Goal: Transaction & Acquisition: Purchase product/service

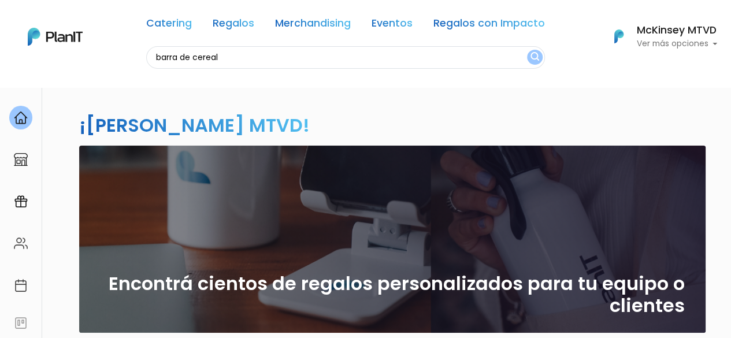
type input "barra de cereal"
click at [527, 50] on button "submit" at bounding box center [535, 57] width 16 height 15
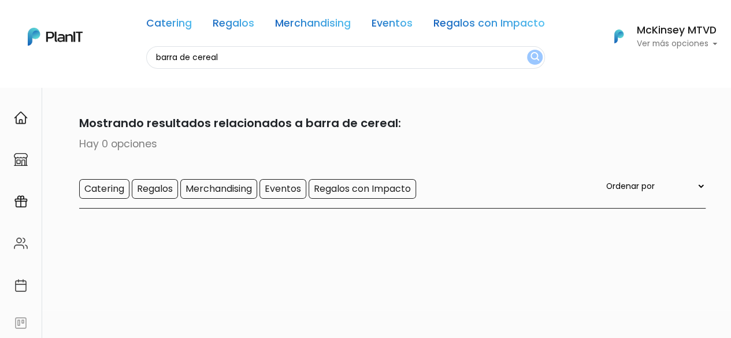
click at [303, 61] on input "barra de cereal" at bounding box center [345, 57] width 399 height 23
type input "barras"
click at [527, 50] on button "submit" at bounding box center [535, 57] width 16 height 15
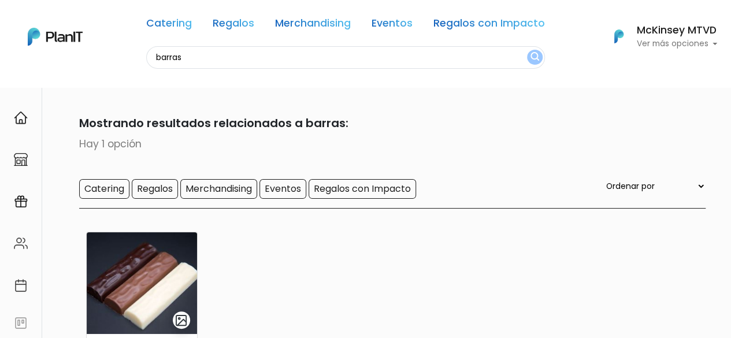
click at [185, 54] on input "barras" at bounding box center [345, 57] width 399 height 23
type input "granola"
click at [527, 50] on button "submit" at bounding box center [535, 57] width 16 height 15
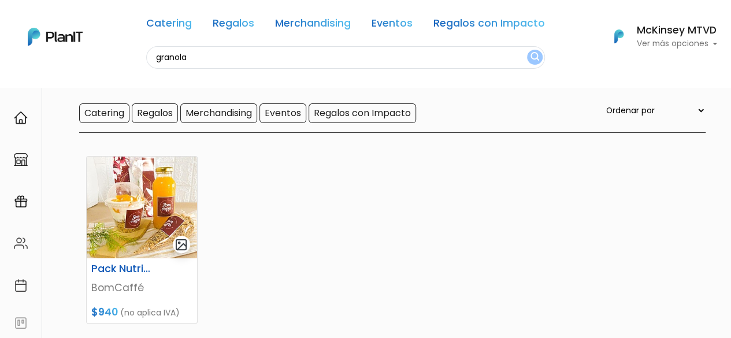
scroll to position [78, 0]
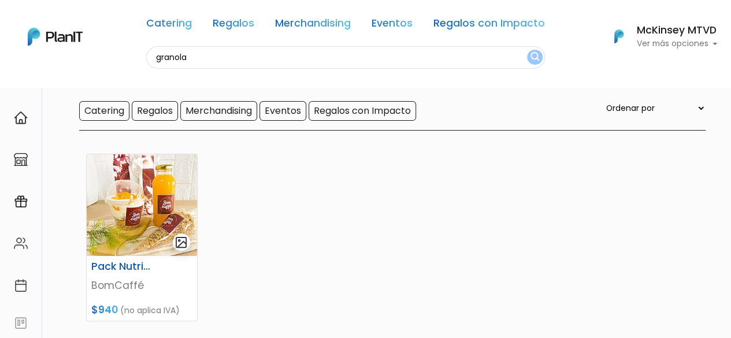
click at [310, 52] on input "granola" at bounding box center [345, 57] width 399 height 23
type input "fit"
click at [527, 50] on button "submit" at bounding box center [535, 57] width 16 height 15
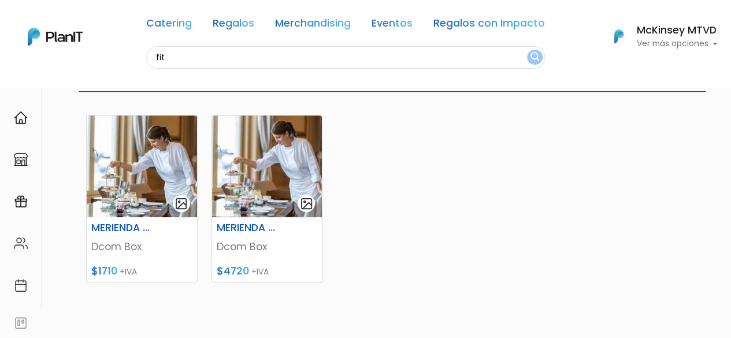
scroll to position [120, 0]
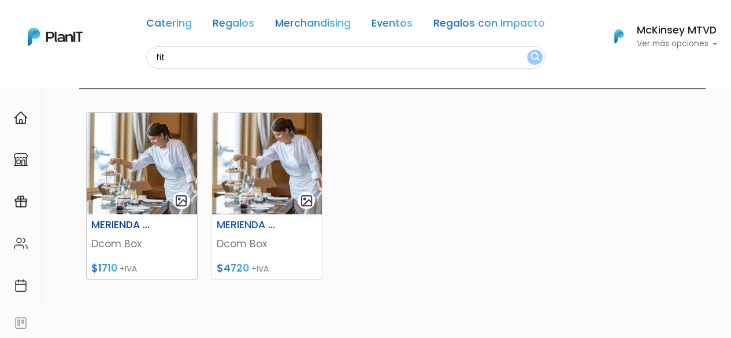
click at [126, 140] on img at bounding box center [142, 164] width 110 height 102
click at [239, 158] on img at bounding box center [267, 164] width 110 height 102
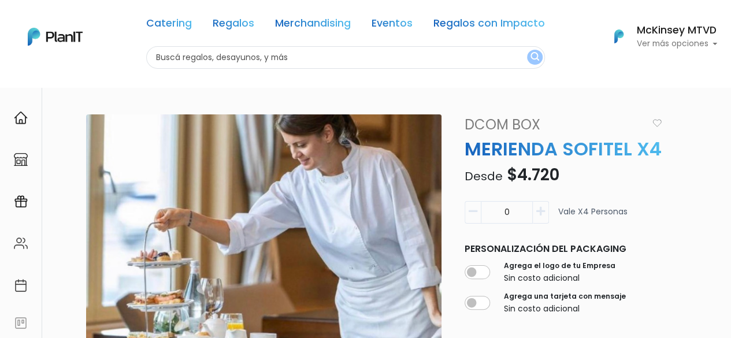
scroll to position [45, 0]
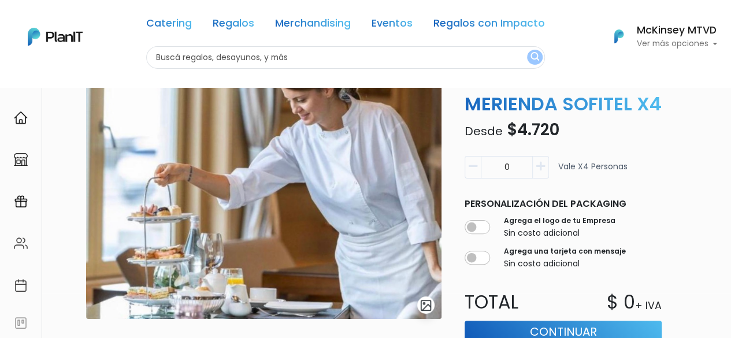
click at [356, 44] on div "Catering Regalos Merchandising Eventos Regalos con Impacto" at bounding box center [345, 26] width 399 height 42
click at [330, 60] on input "text" at bounding box center [345, 57] width 399 height 23
type input "x"
type input "croissants"
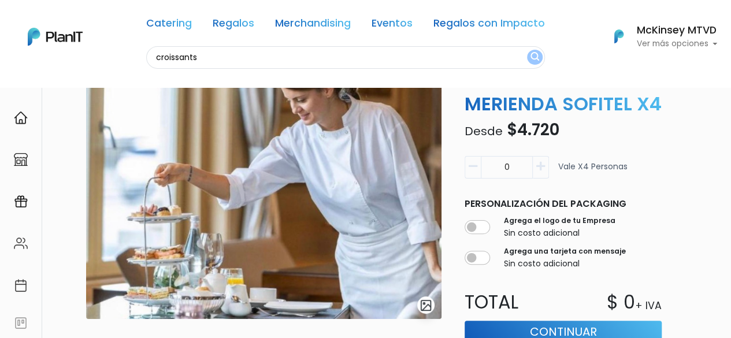
click at [527, 50] on button "submit" at bounding box center [535, 57] width 16 height 15
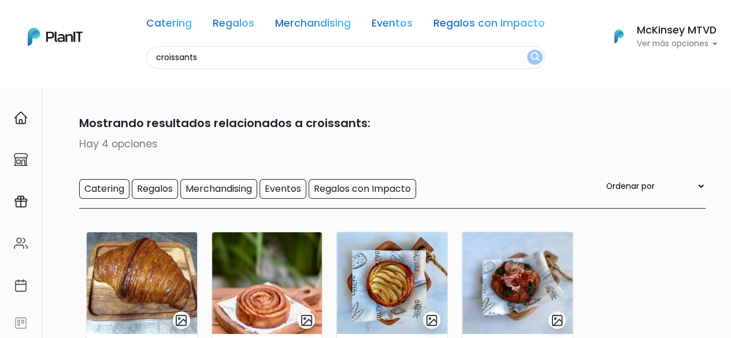
scroll to position [169, 0]
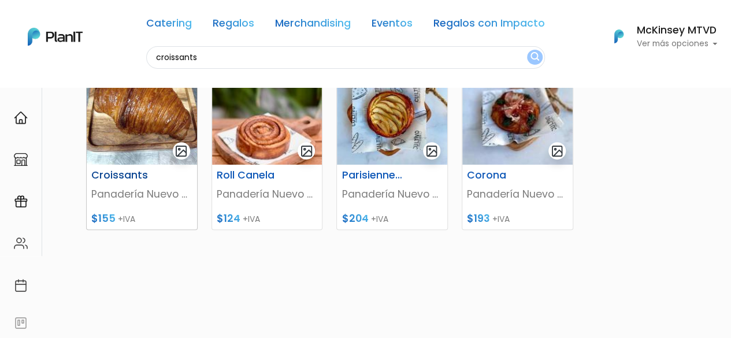
click at [110, 129] on img at bounding box center [142, 114] width 110 height 102
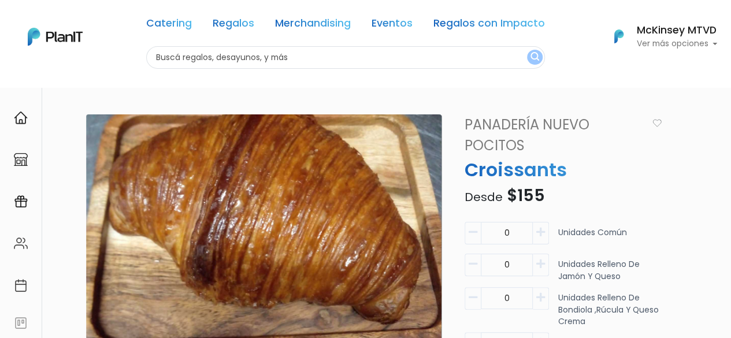
drag, startPoint x: 690, startPoint y: 122, endPoint x: 739, endPoint y: 83, distance: 62.9
click at [730, 85] on html "Catering Regalos Merchandising Eventos Regalos con Impacto Catering Regalos Mer…" at bounding box center [365, 169] width 731 height 338
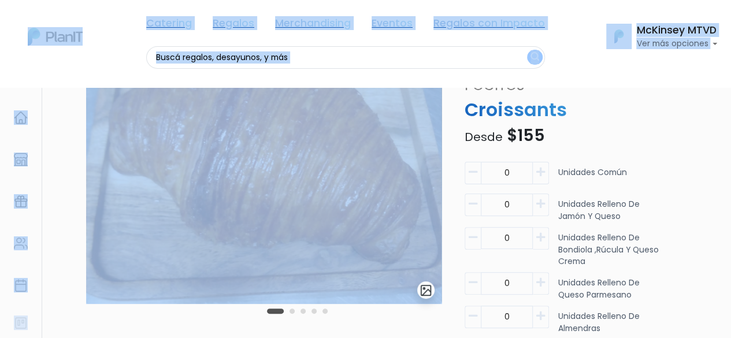
scroll to position [77, 0]
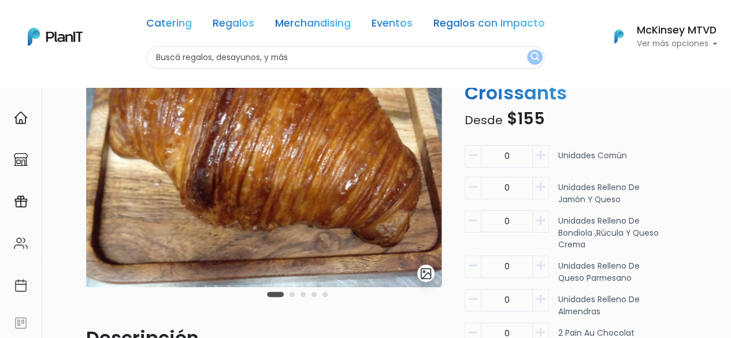
click at [655, 101] on p "Croissants" at bounding box center [563, 93] width 211 height 28
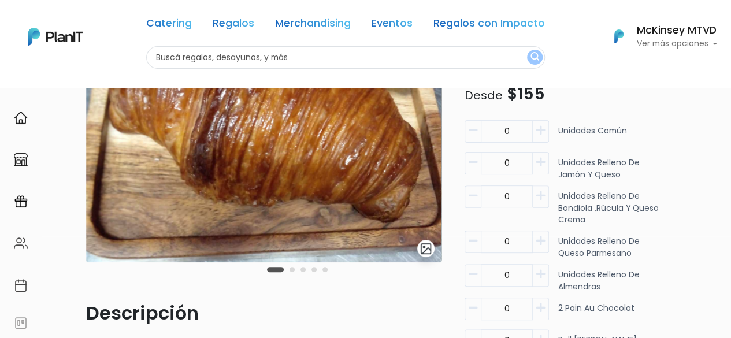
scroll to position [107, 0]
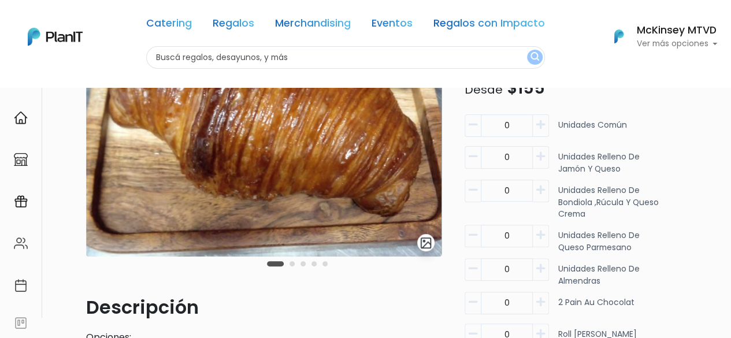
click at [541, 129] on icon "button" at bounding box center [540, 125] width 9 height 10
type input "2"
click at [543, 159] on icon "button" at bounding box center [540, 156] width 9 height 10
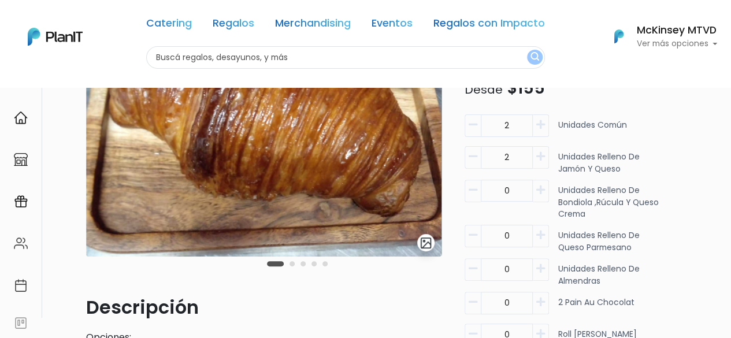
click at [543, 159] on icon "button" at bounding box center [540, 156] width 9 height 10
type input "3"
click at [542, 271] on icon "button" at bounding box center [540, 268] width 9 height 10
type input "1"
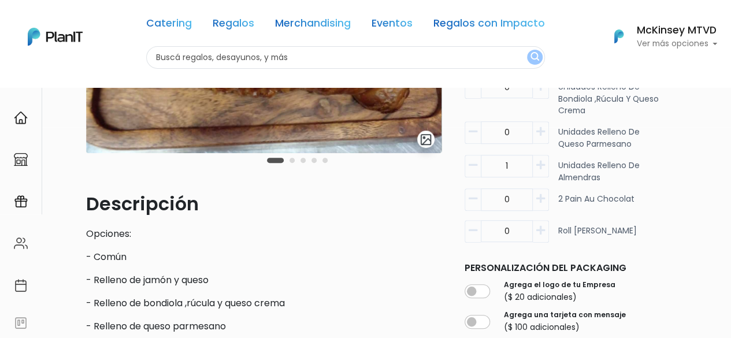
scroll to position [220, 0]
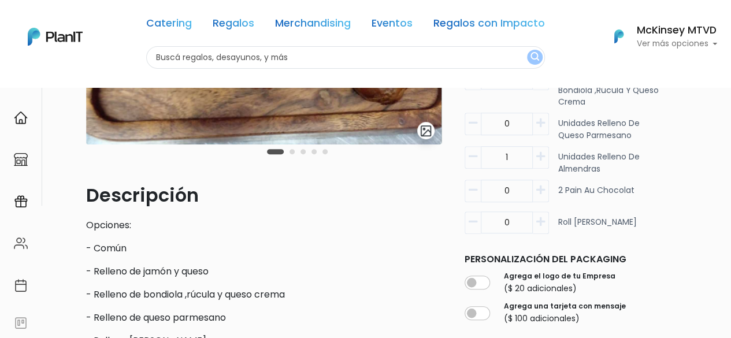
click at [538, 191] on icon "button" at bounding box center [540, 190] width 9 height 10
type input "2"
click at [535, 221] on button "button" at bounding box center [541, 222] width 16 height 23
type input "1"
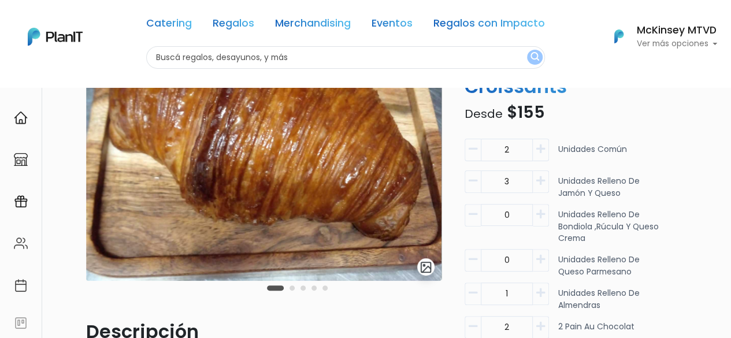
scroll to position [80, 0]
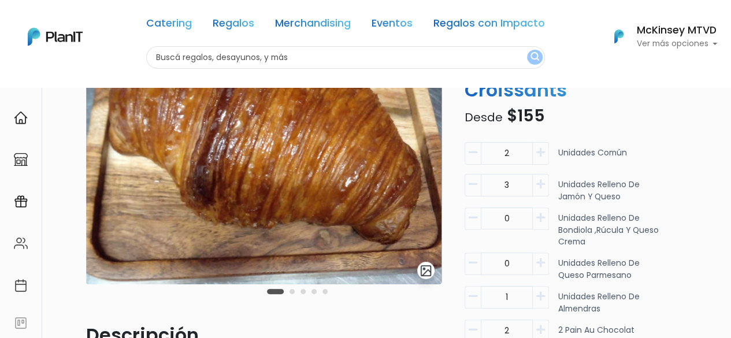
click at [543, 191] on button "button" at bounding box center [541, 185] width 16 height 23
type input "4"
